Goal: Communication & Community: Answer question/provide support

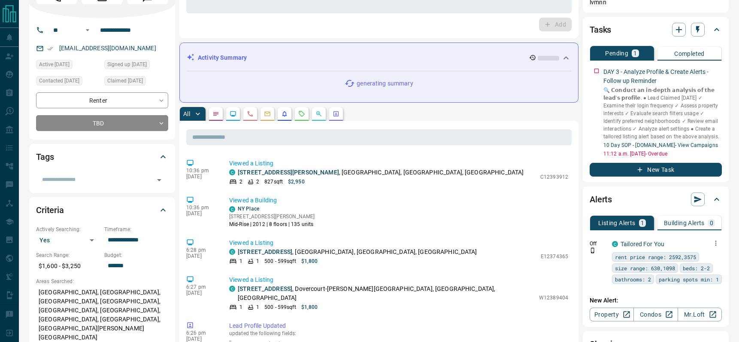
scroll to position [76, 0]
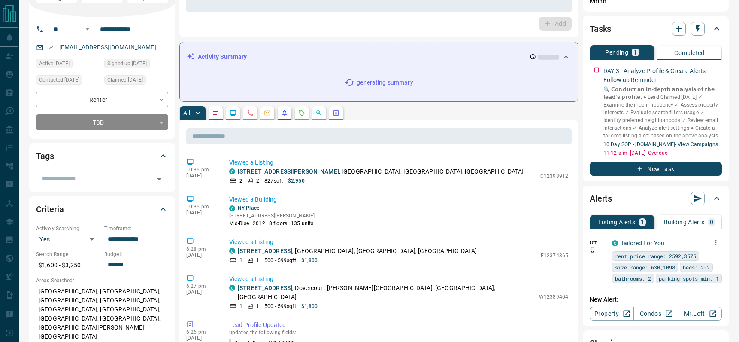
click at [719, 240] on icon "button" at bounding box center [716, 242] width 8 height 8
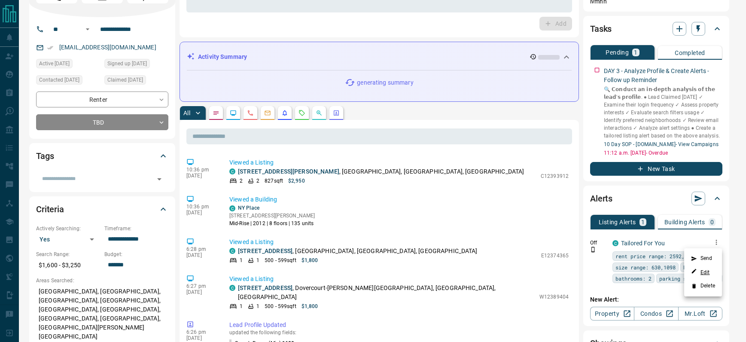
click at [706, 269] on link "Edit" at bounding box center [700, 272] width 19 height 8
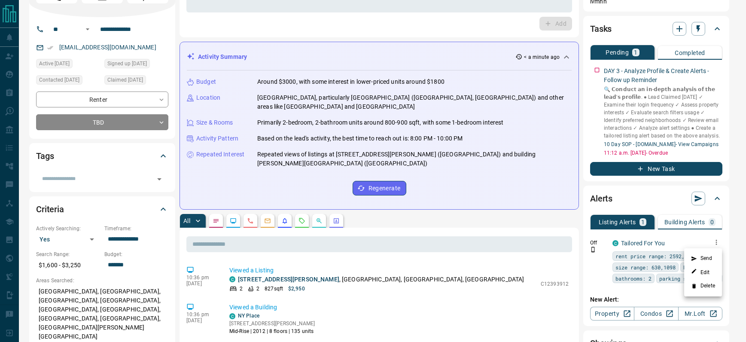
click at [600, 70] on div at bounding box center [373, 171] width 746 height 342
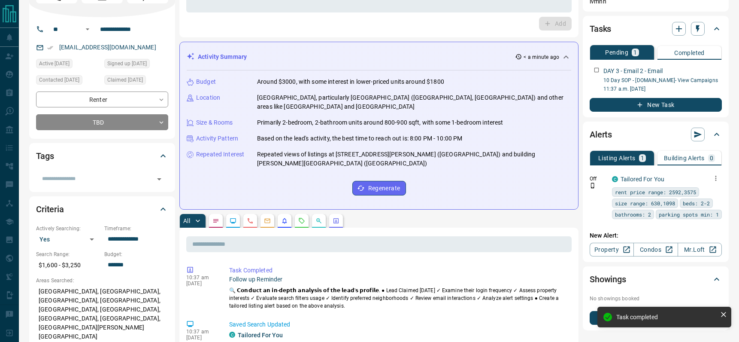
scroll to position [0, 0]
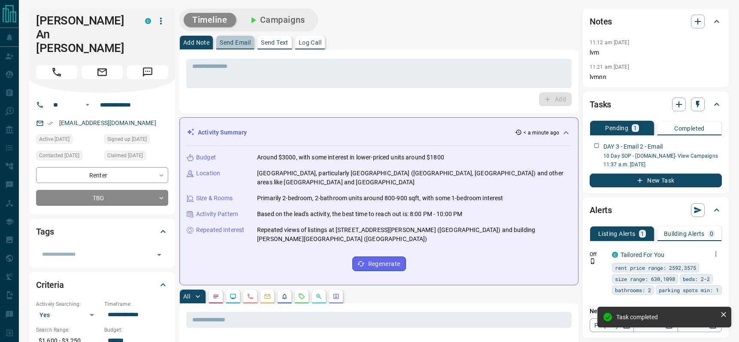
click at [242, 43] on p "Send Email" at bounding box center [235, 43] width 31 height 6
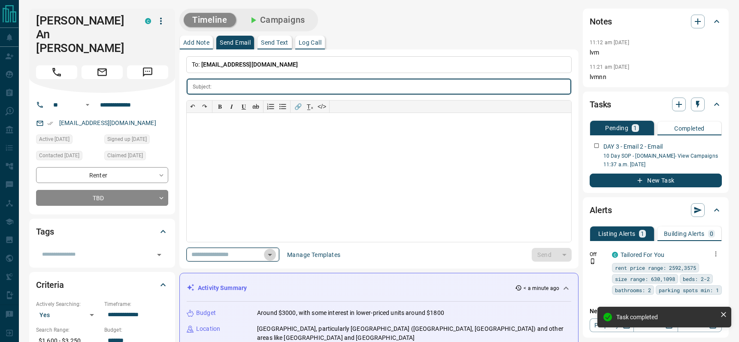
click at [272, 254] on icon "Open" at bounding box center [270, 255] width 4 height 2
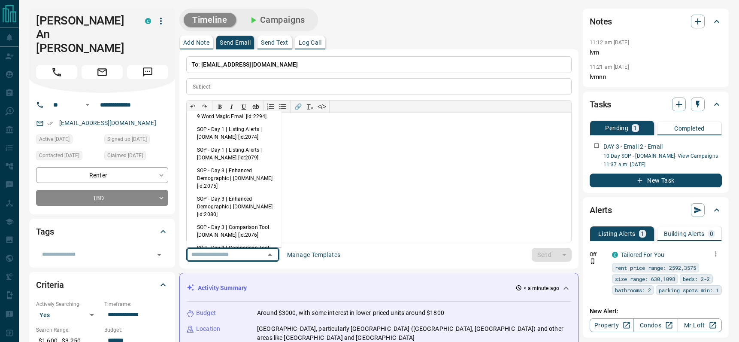
scroll to position [51, 0]
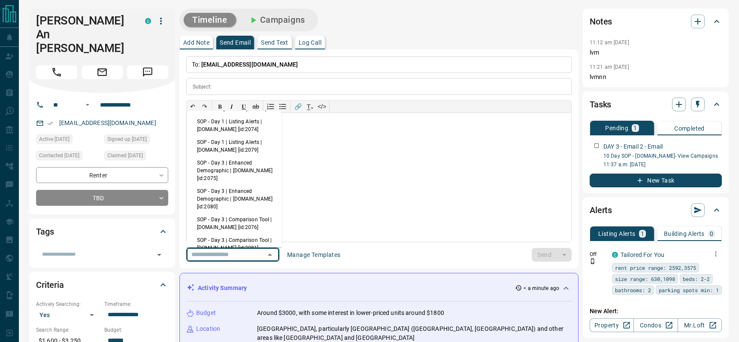
click at [237, 178] on li "SOP - Day 3 | Enhanced Demographic | [DOMAIN_NAME] [id:2075]" at bounding box center [234, 170] width 95 height 28
type input "**********"
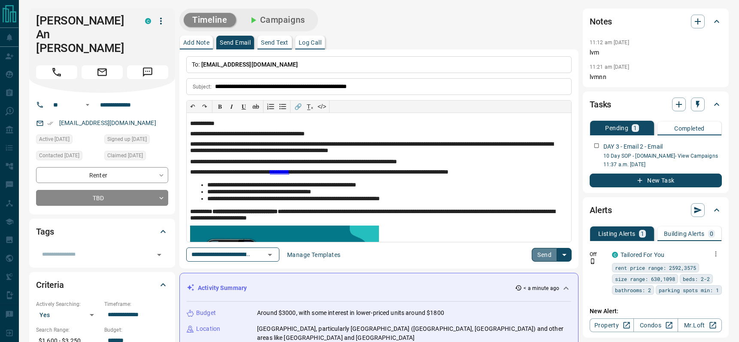
click at [540, 257] on button "Send" at bounding box center [544, 255] width 25 height 14
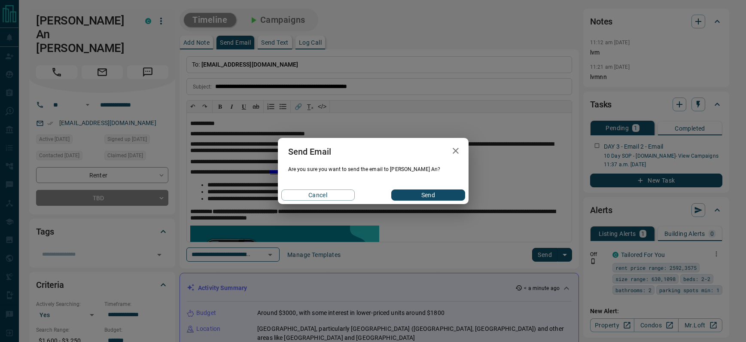
click at [437, 190] on button "Send" at bounding box center [427, 194] width 73 height 11
